Goal: Information Seeking & Learning: Learn about a topic

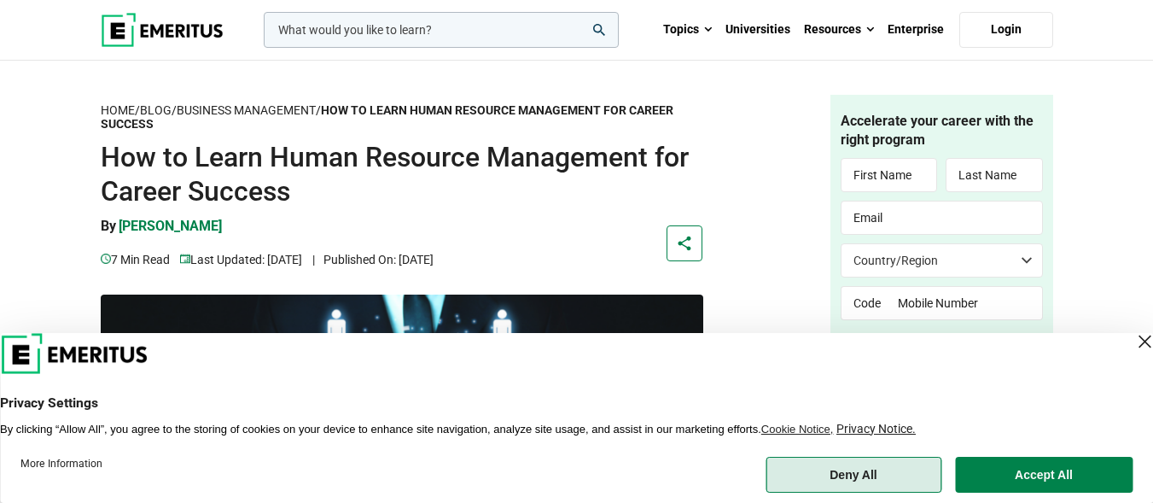
click at [896, 480] on button "Deny All" at bounding box center [854, 475] width 176 height 36
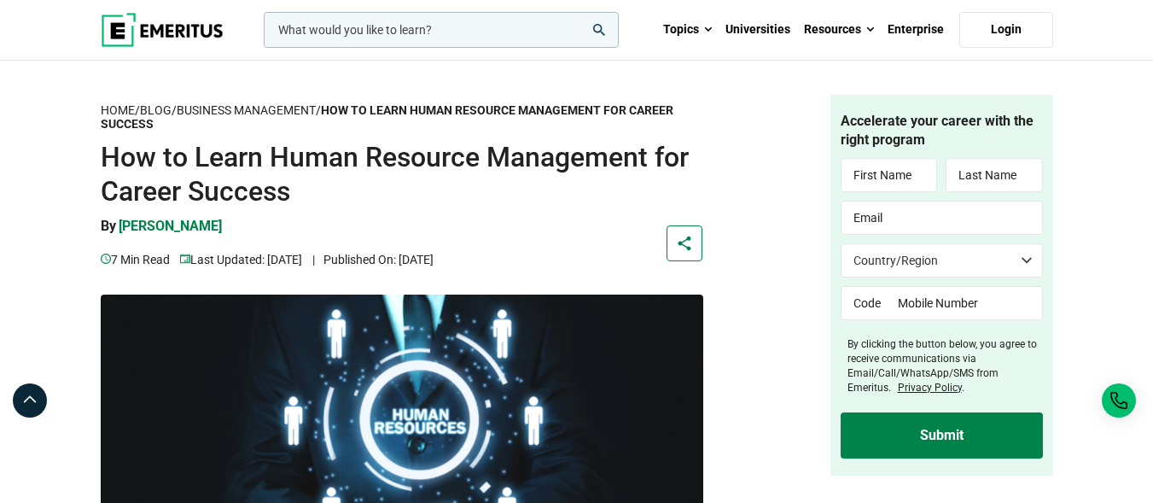
click at [878, 473] on div "Accelerate your career with the right program Country/Region Privacy Policy" at bounding box center [942, 285] width 223 height 381
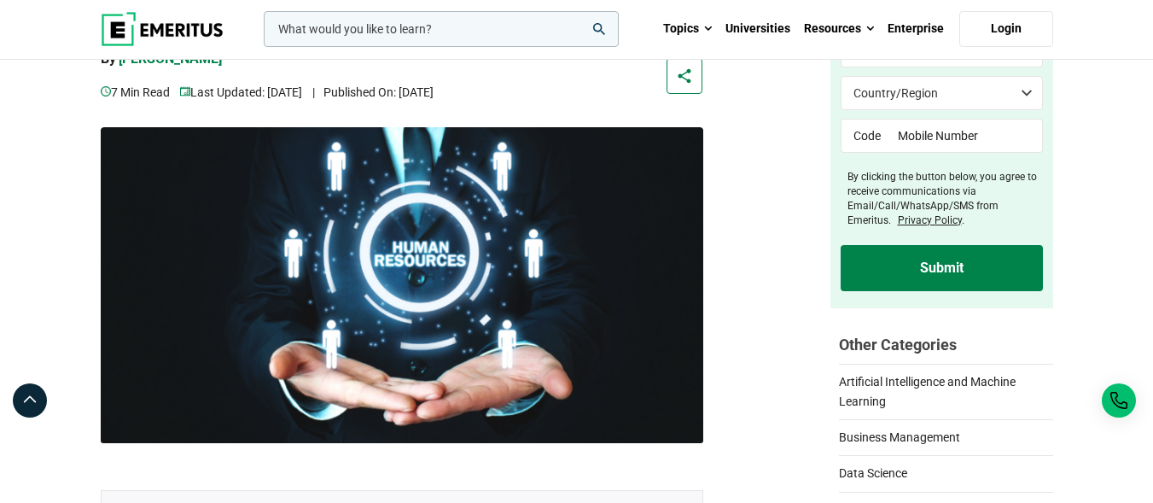
scroll to position [171, 0]
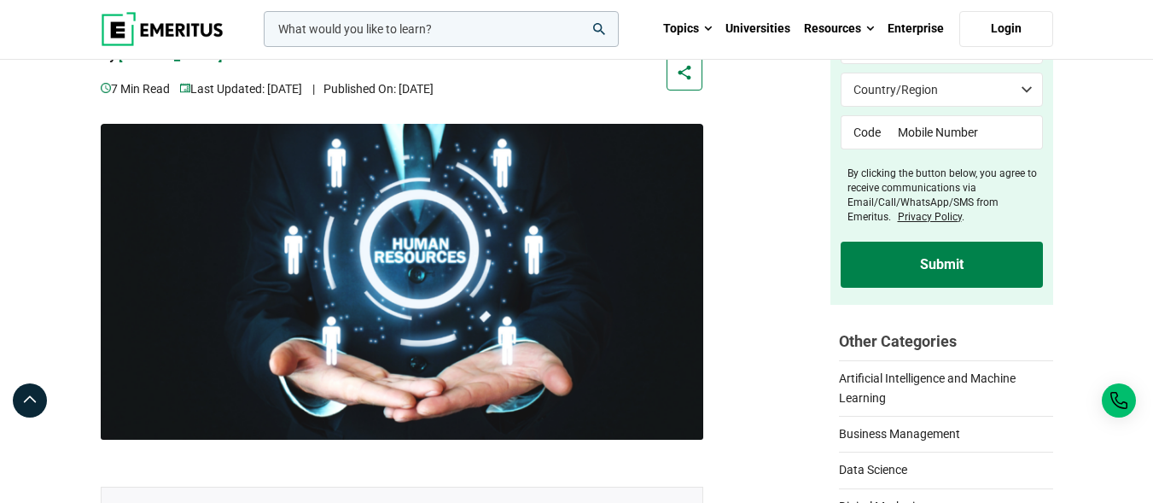
click at [108, 125] on img at bounding box center [402, 282] width 603 height 316
click at [107, 125] on img at bounding box center [402, 282] width 603 height 316
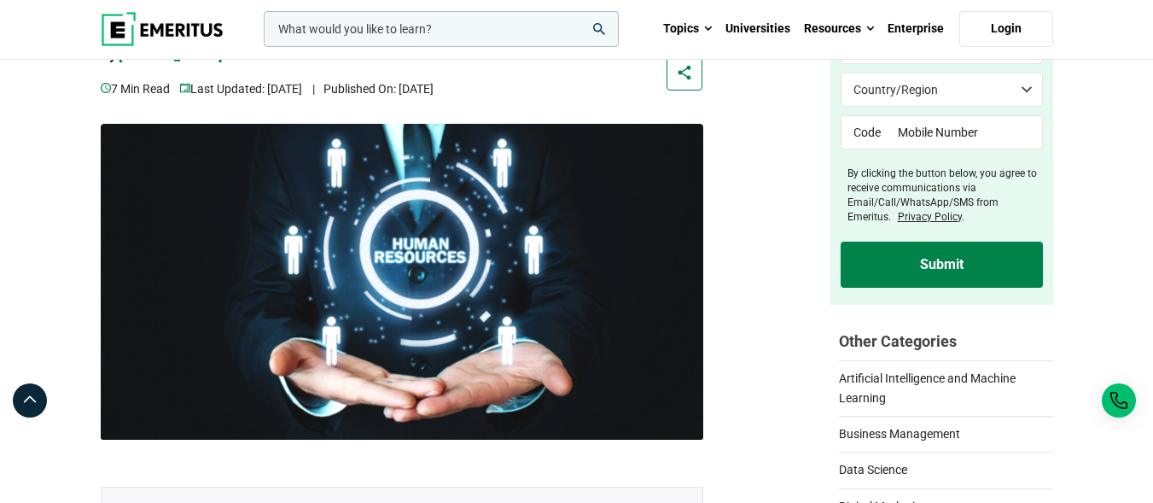
click at [107, 125] on img at bounding box center [402, 282] width 603 height 316
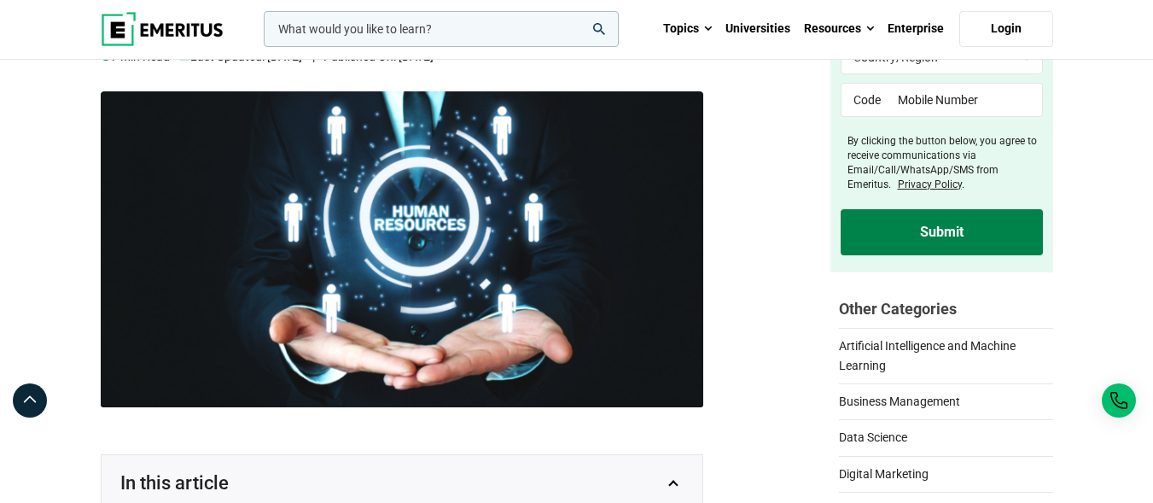
scroll to position [205, 0]
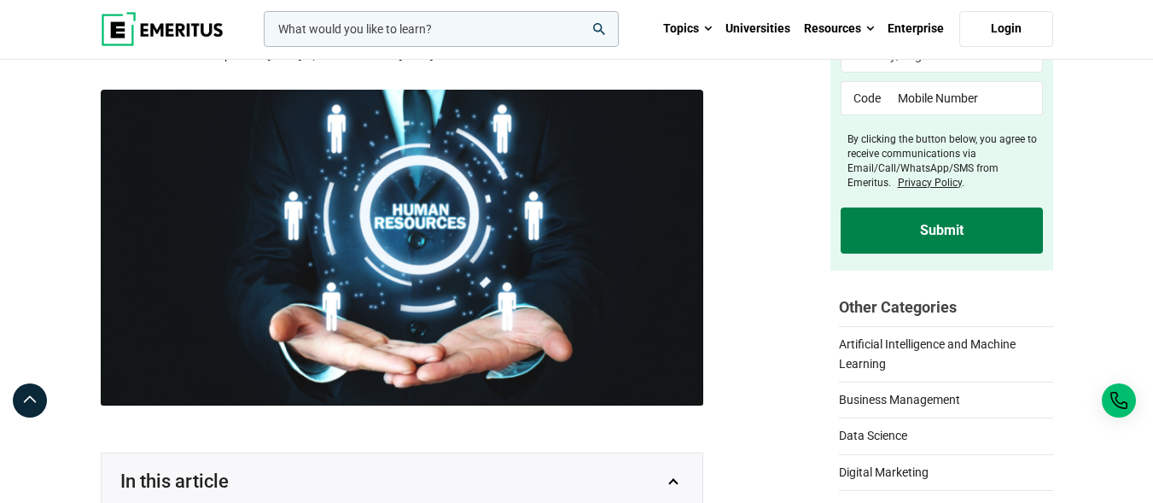
click at [132, 183] on img at bounding box center [402, 248] width 603 height 316
click at [131, 183] on img at bounding box center [402, 248] width 603 height 316
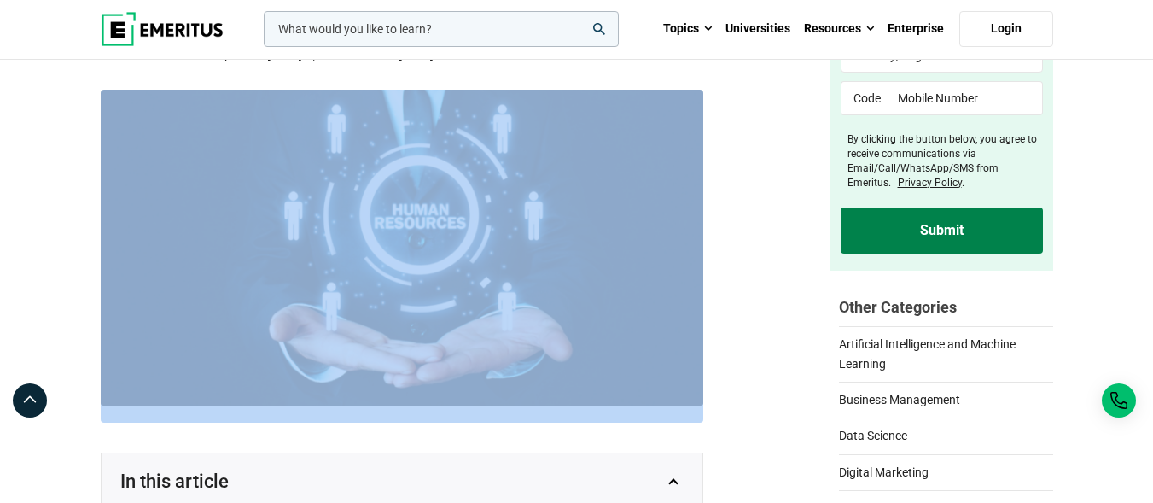
copy div
click at [172, 229] on img at bounding box center [402, 248] width 603 height 316
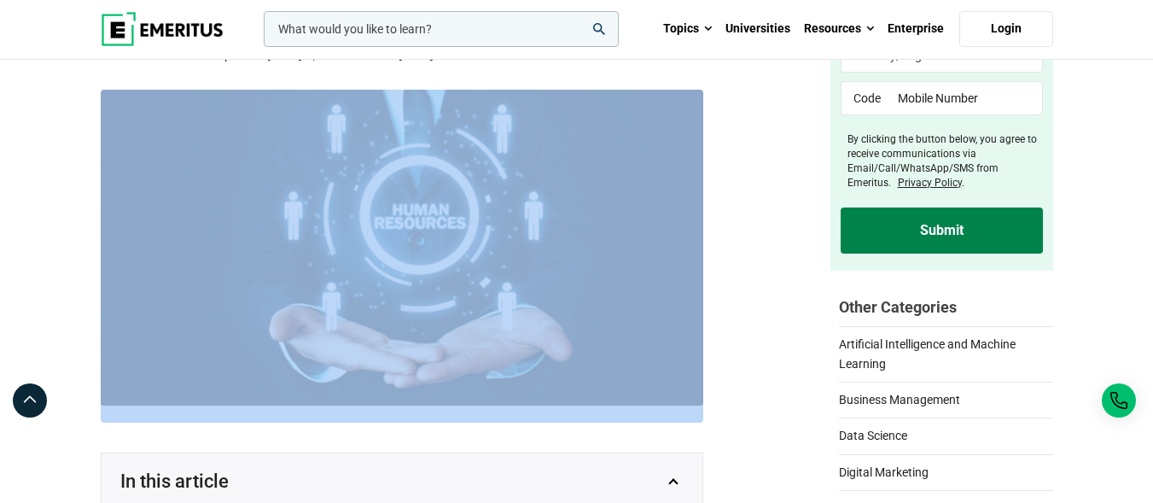
click at [172, 229] on img at bounding box center [402, 248] width 603 height 316
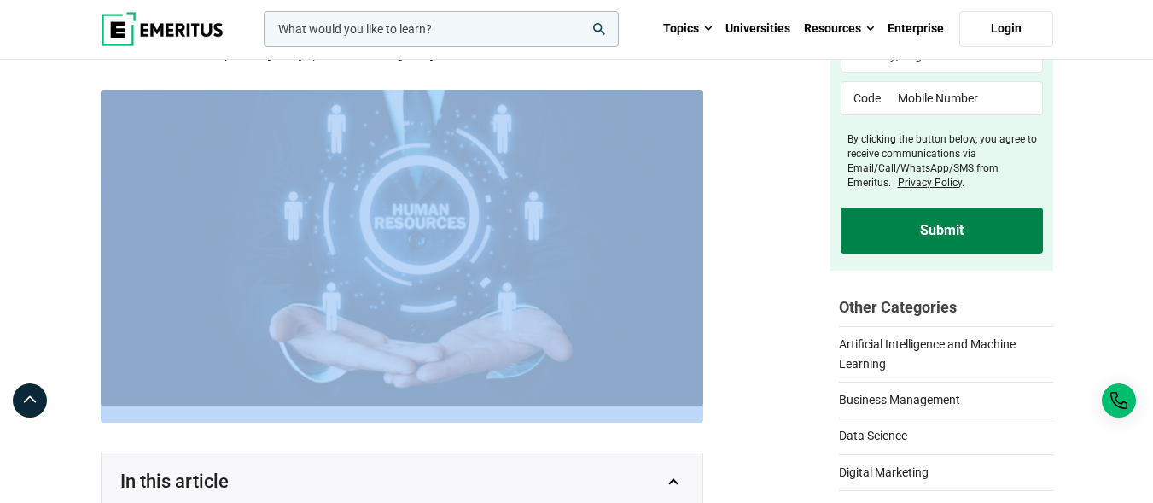
click at [104, 212] on img at bounding box center [402, 248] width 603 height 316
drag, startPoint x: 104, startPoint y: 212, endPoint x: 15, endPoint y: -64, distance: 289.9
